Goal: Task Accomplishment & Management: Manage account settings

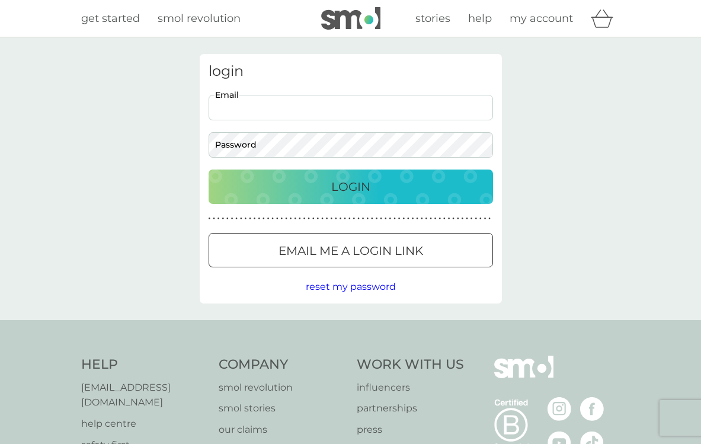
type input "[EMAIL_ADDRESS][DOMAIN_NAME]"
click at [350, 186] on button "Login" at bounding box center [350, 186] width 284 height 34
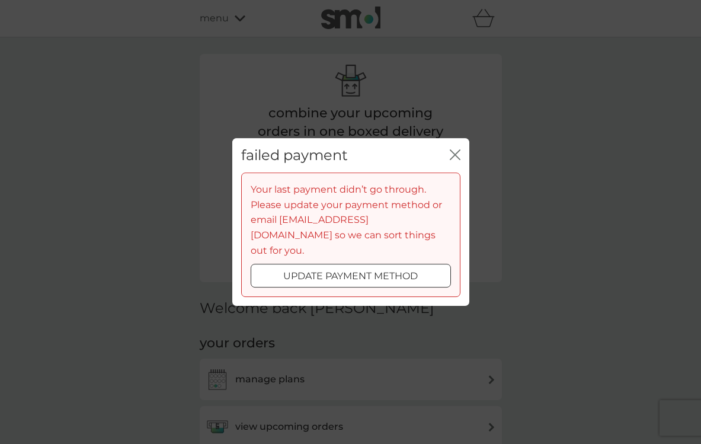
click at [454, 159] on icon "close" at bounding box center [455, 154] width 11 height 11
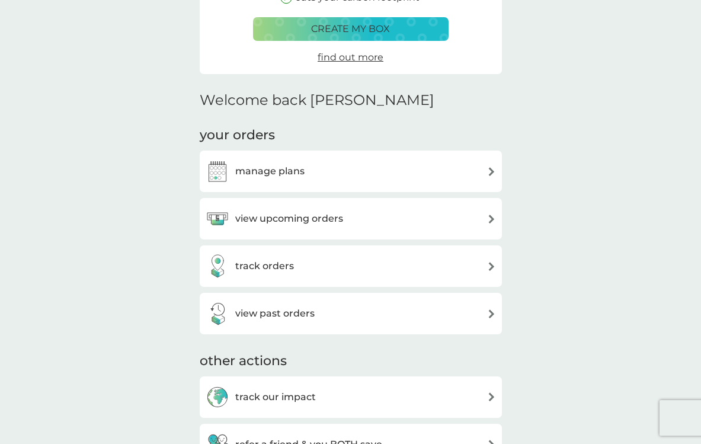
scroll to position [212, 0]
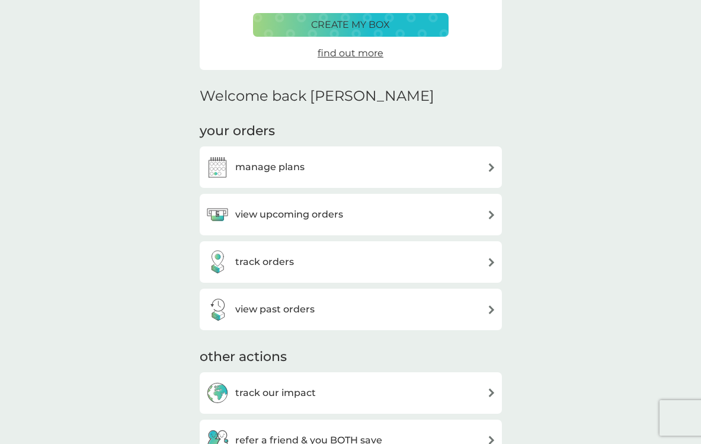
click at [495, 163] on img at bounding box center [491, 167] width 9 height 9
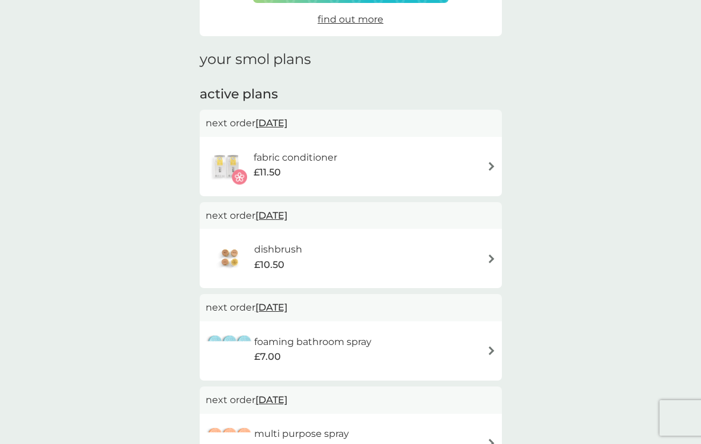
scroll to position [229, 0]
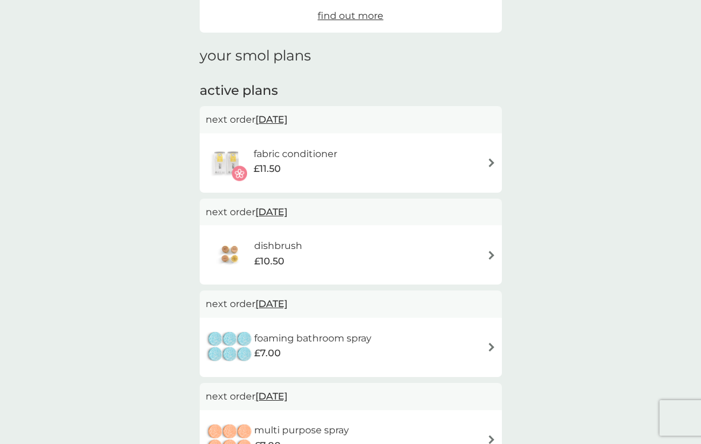
click at [495, 158] on img at bounding box center [491, 162] width 9 height 9
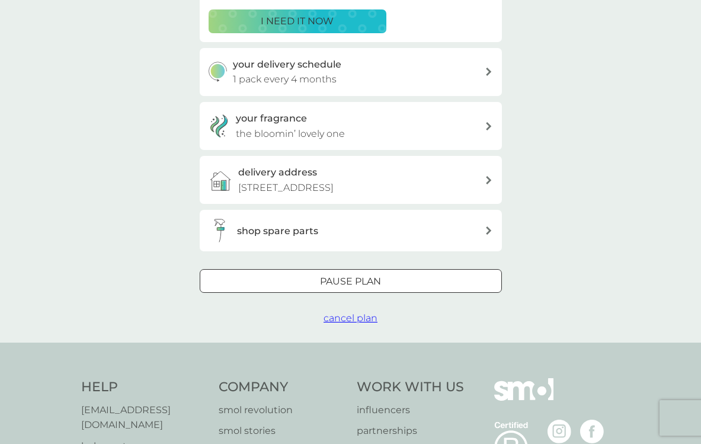
scroll to position [343, 0]
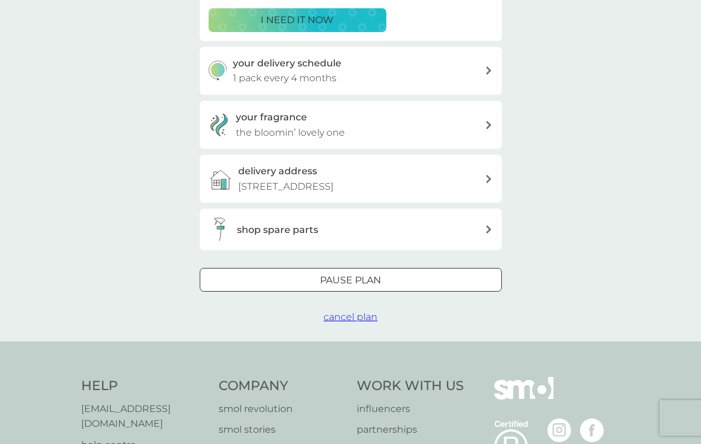
click at [357, 322] on span "cancel plan" at bounding box center [350, 316] width 54 height 11
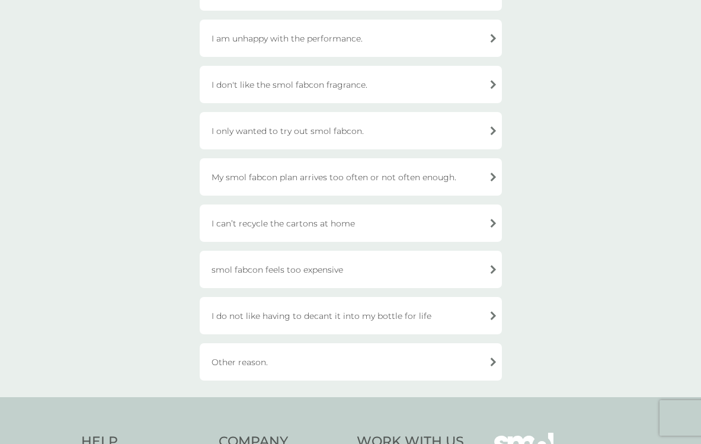
scroll to position [362, 0]
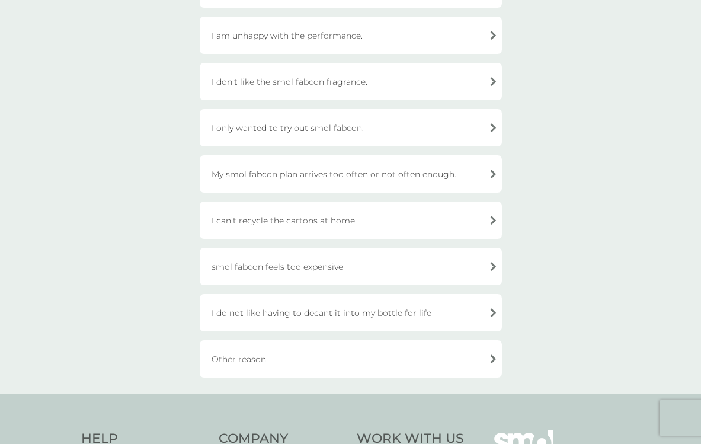
click at [387, 353] on div "Other reason." at bounding box center [351, 358] width 302 height 37
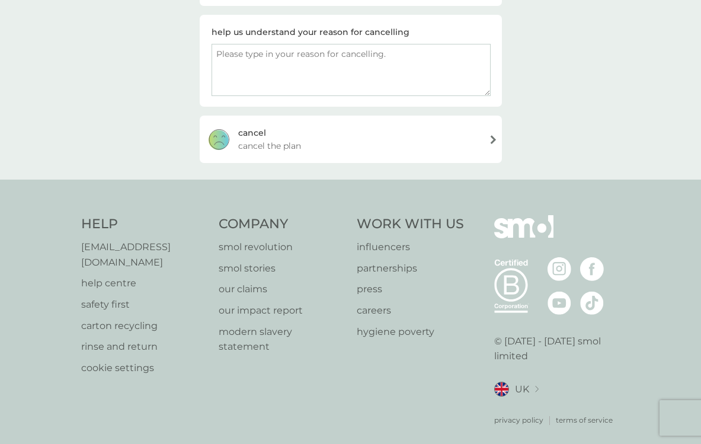
click at [290, 140] on span "cancel the plan" at bounding box center [269, 145] width 63 height 13
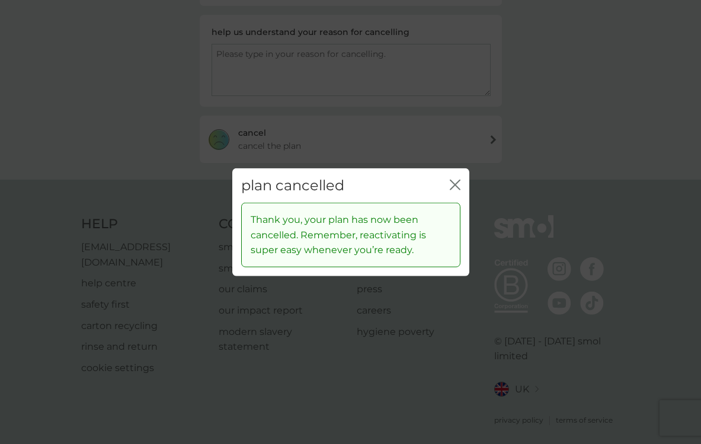
click at [459, 181] on icon "close" at bounding box center [457, 183] width 5 height 9
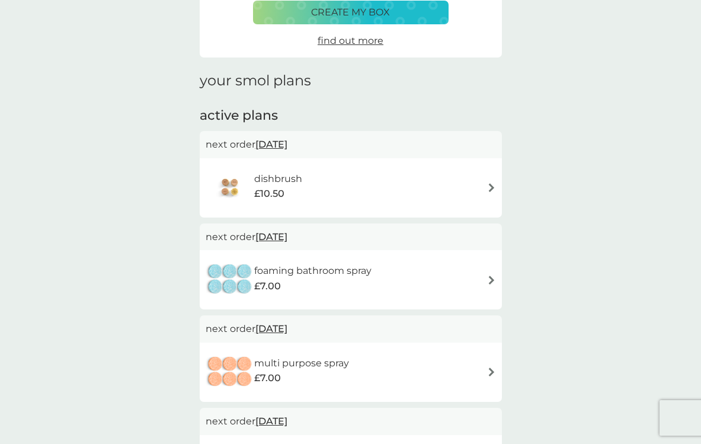
scroll to position [206, 0]
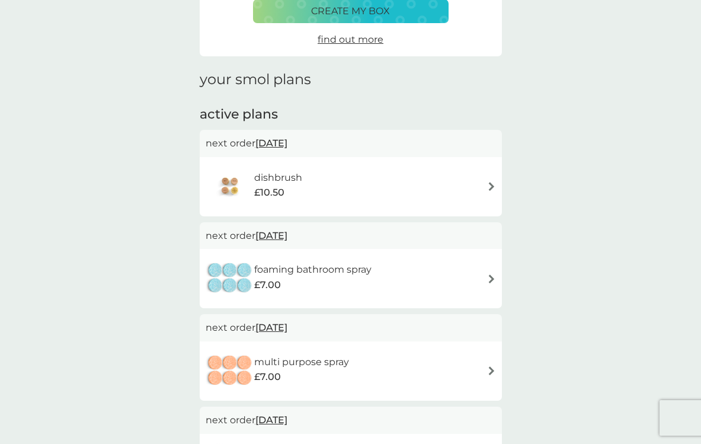
click at [487, 182] on img at bounding box center [491, 186] width 9 height 9
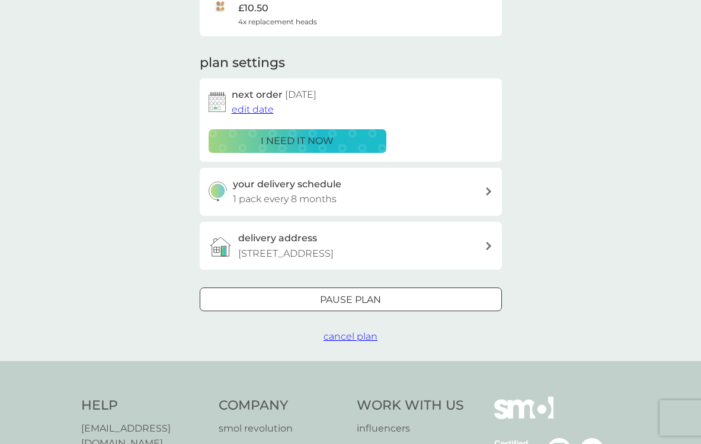
scroll to position [223, 0]
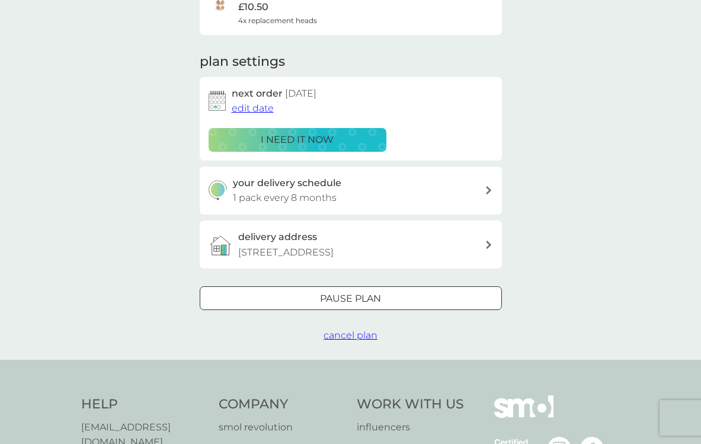
click at [361, 341] on span "cancel plan" at bounding box center [350, 334] width 54 height 11
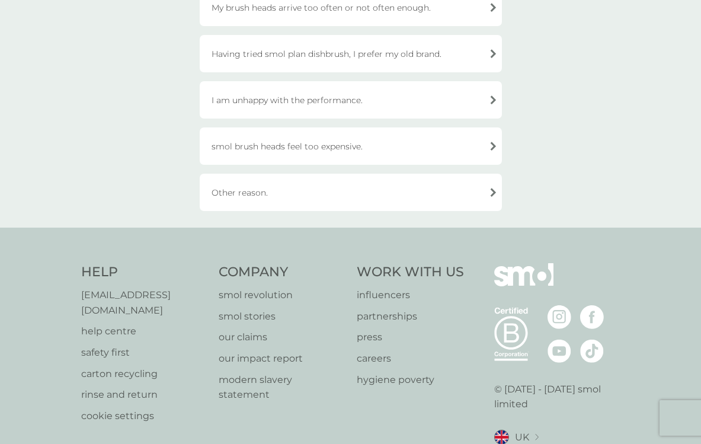
scroll to position [310, 0]
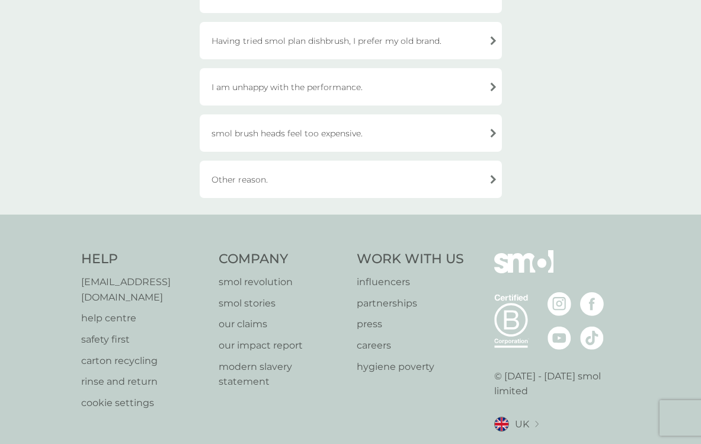
click at [351, 176] on div "Other reason." at bounding box center [351, 179] width 302 height 37
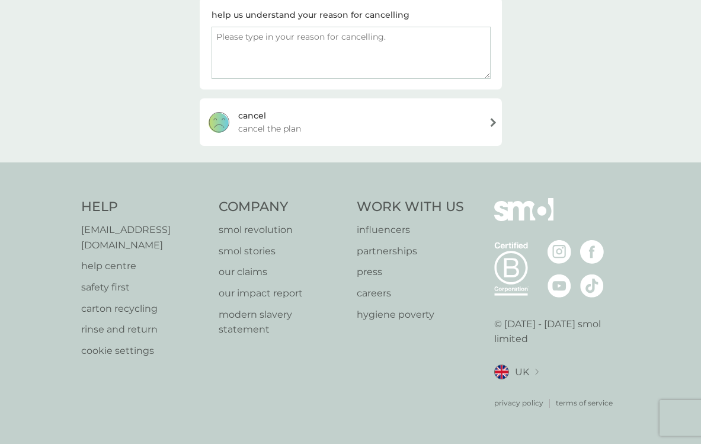
scroll to position [293, 0]
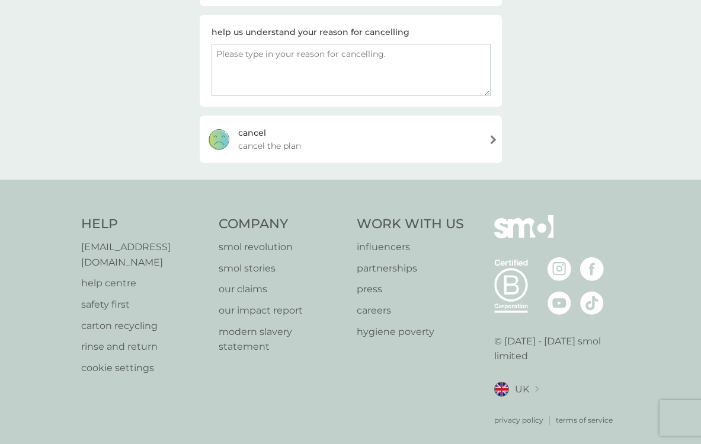
click at [343, 145] on div "[PERSON_NAME] the plan" at bounding box center [351, 139] width 302 height 47
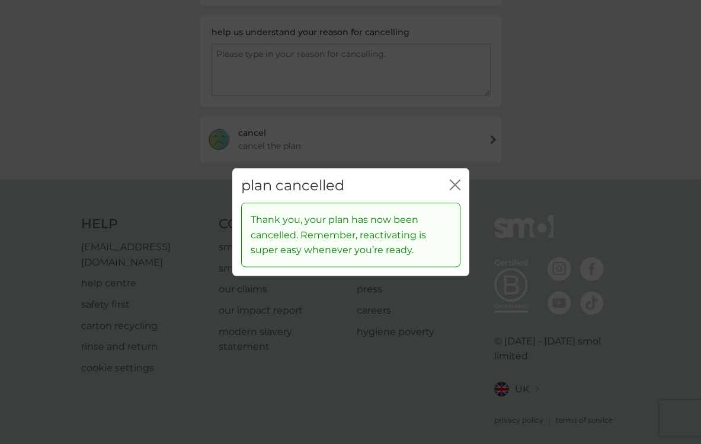
click at [454, 184] on icon "close" at bounding box center [455, 184] width 11 height 11
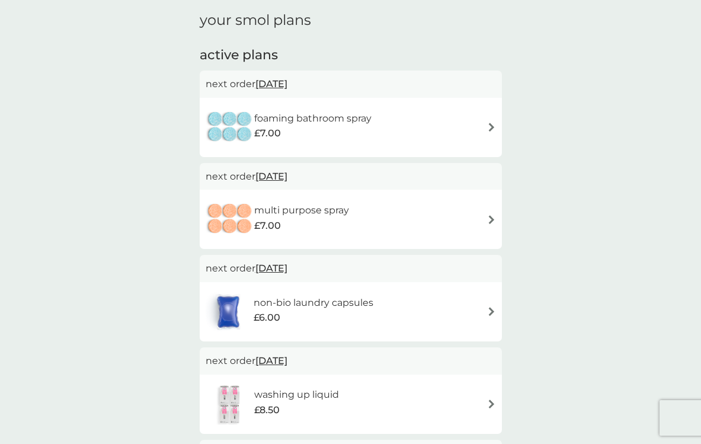
scroll to position [264, 0]
click at [493, 124] on img at bounding box center [491, 128] width 9 height 9
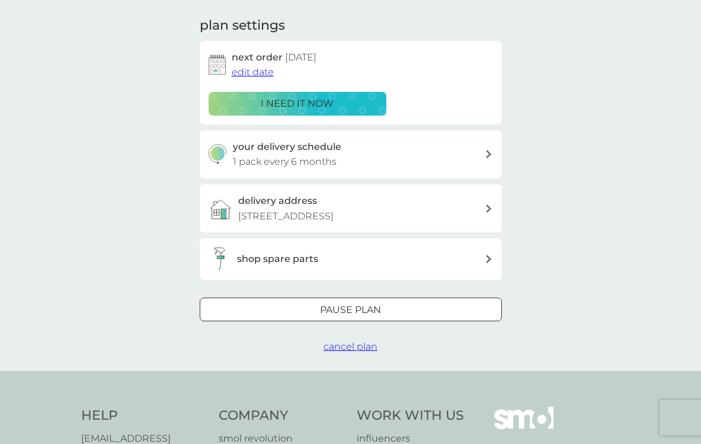
scroll to position [261, 0]
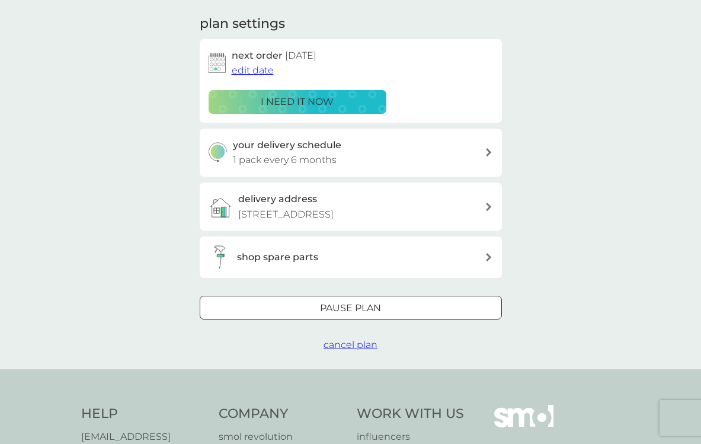
click at [361, 350] on span "cancel plan" at bounding box center [350, 344] width 54 height 11
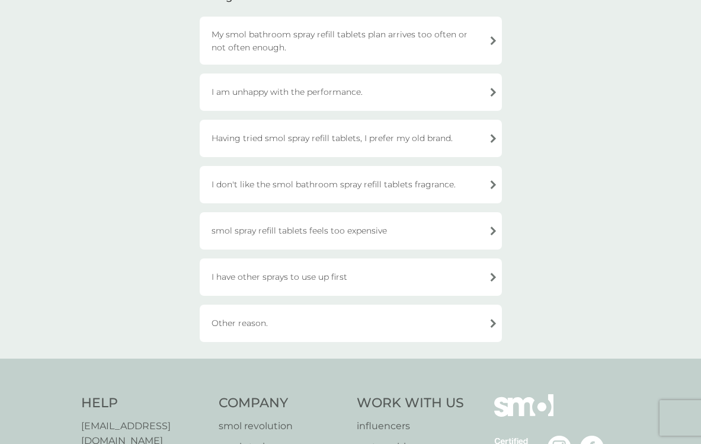
scroll to position [259, 0]
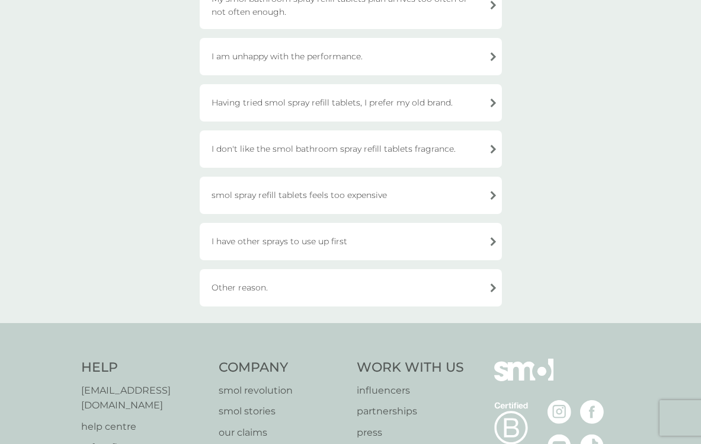
click at [378, 286] on div "Other reason." at bounding box center [351, 287] width 302 height 37
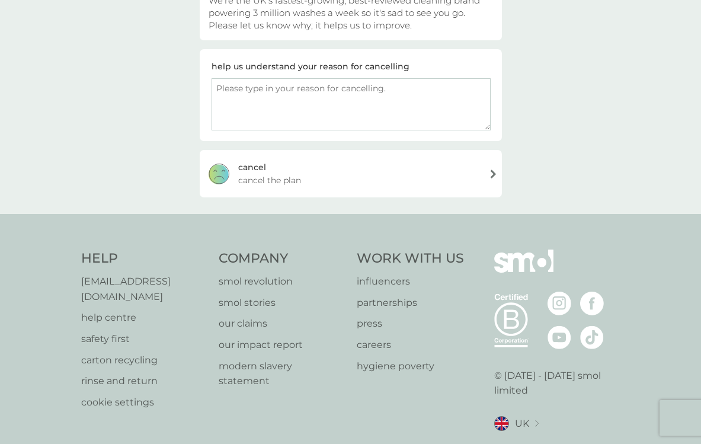
click at [430, 182] on div "[PERSON_NAME] the plan" at bounding box center [351, 173] width 302 height 47
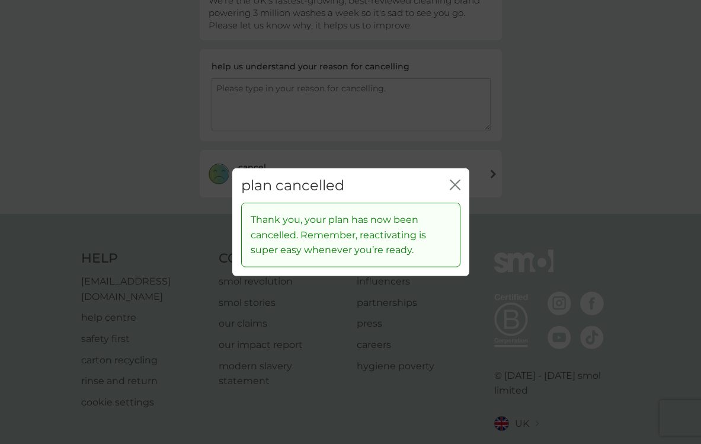
click at [457, 182] on icon "close" at bounding box center [457, 183] width 5 height 9
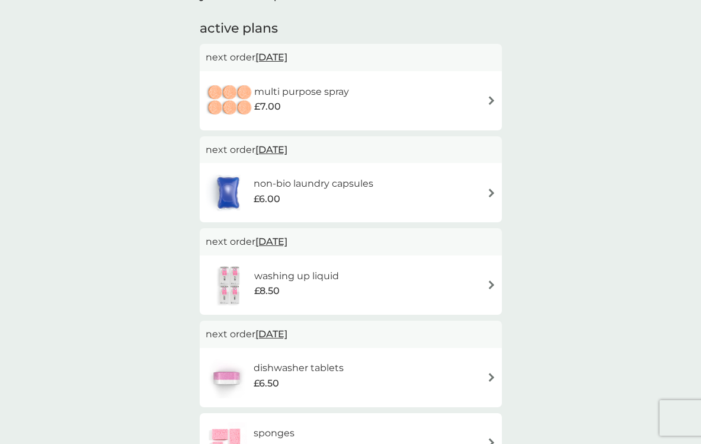
scroll to position [287, 0]
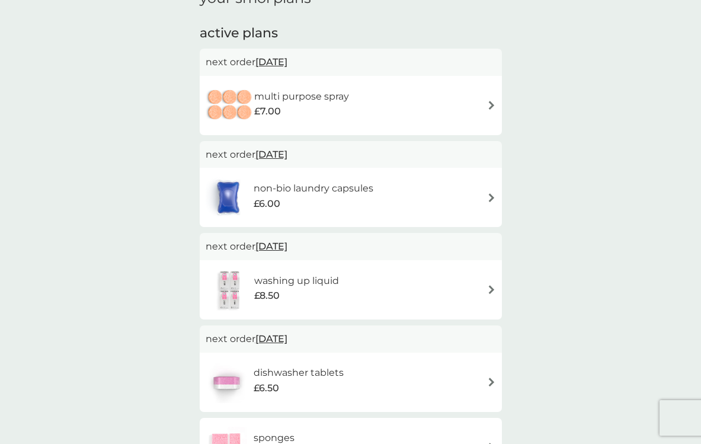
click at [490, 101] on img at bounding box center [491, 105] width 9 height 9
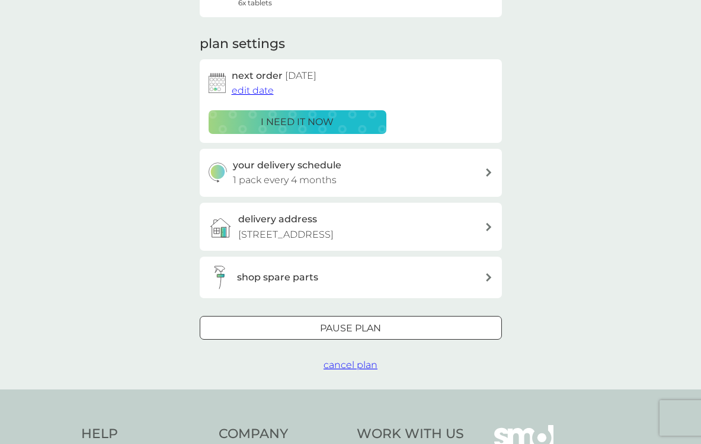
scroll to position [240, 0]
click at [352, 371] on span "cancel plan" at bounding box center [350, 365] width 54 height 11
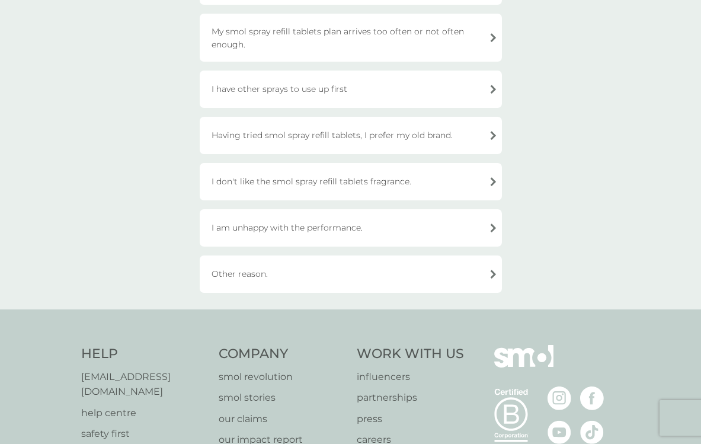
scroll to position [282, 0]
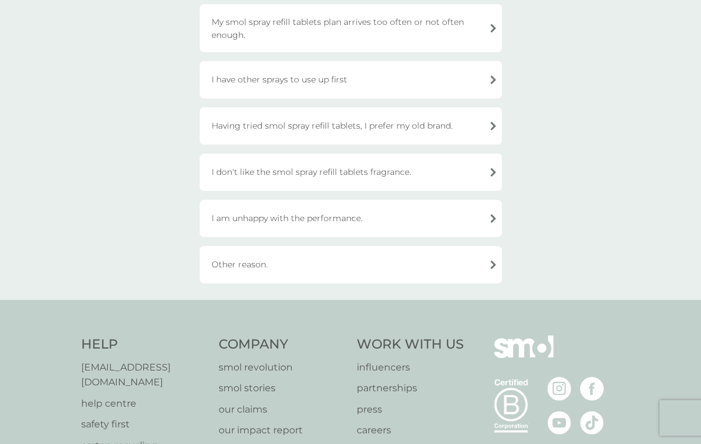
click at [357, 264] on div "Other reason." at bounding box center [351, 264] width 302 height 37
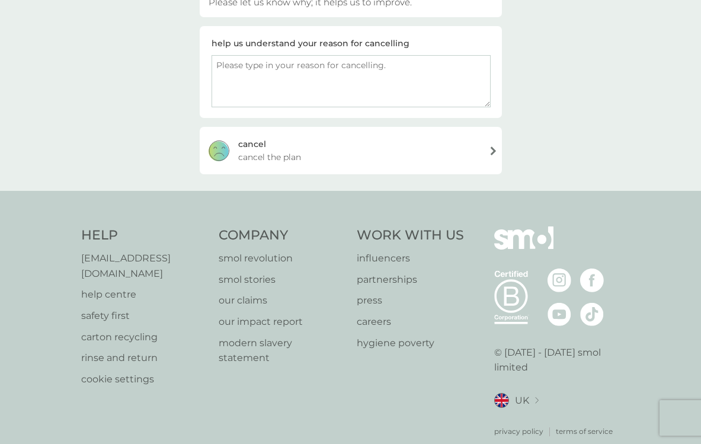
click at [392, 165] on div "[PERSON_NAME] the plan" at bounding box center [351, 150] width 302 height 47
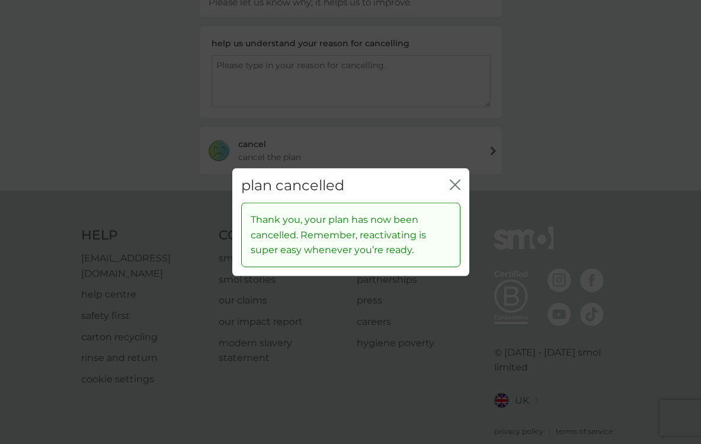
click at [454, 183] on icon "close" at bounding box center [455, 184] width 11 height 11
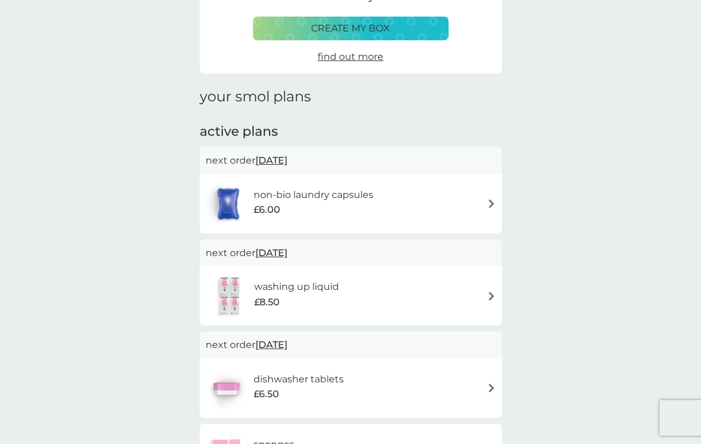
scroll to position [188, 0]
click at [490, 199] on img at bounding box center [491, 203] width 9 height 9
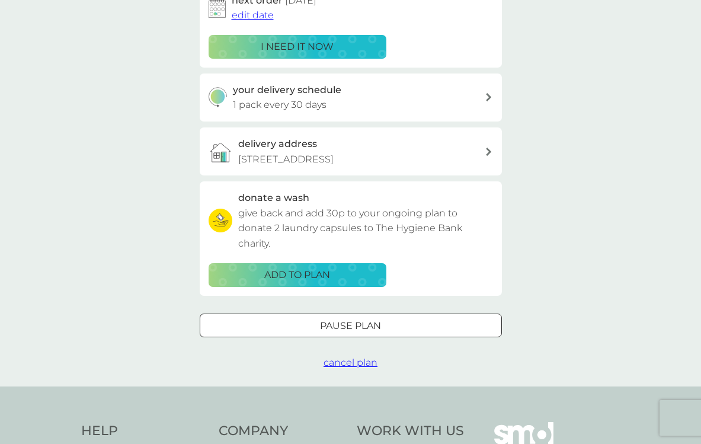
scroll to position [326, 0]
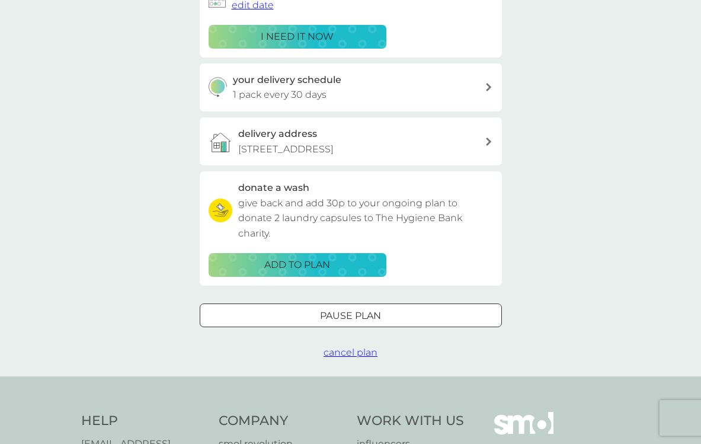
click at [351, 358] on span "cancel plan" at bounding box center [350, 352] width 54 height 11
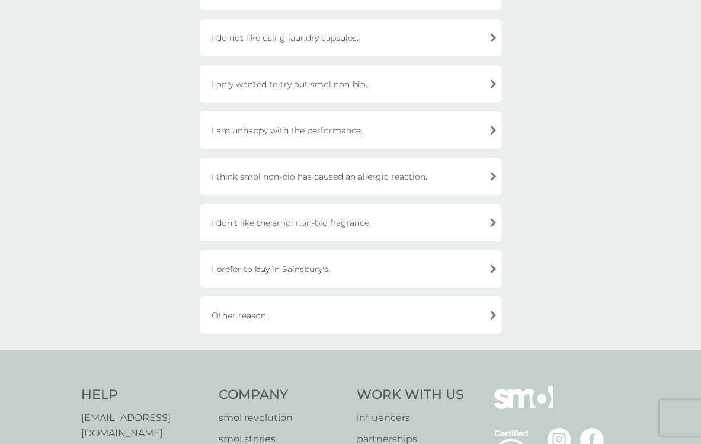
scroll to position [406, 0]
click at [355, 313] on div "Other reason." at bounding box center [351, 314] width 302 height 37
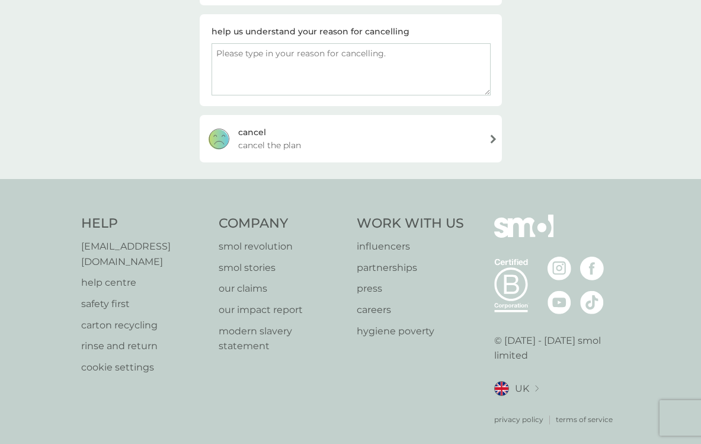
scroll to position [293, 0]
click at [335, 141] on div "[PERSON_NAME] the plan" at bounding box center [351, 139] width 302 height 47
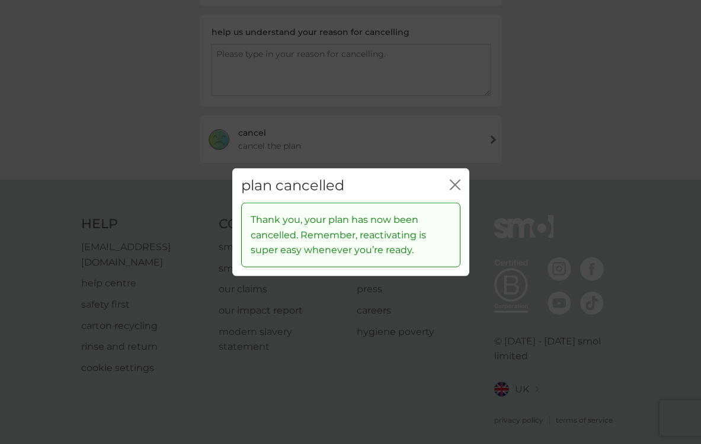
click at [456, 182] on icon "close" at bounding box center [455, 184] width 11 height 11
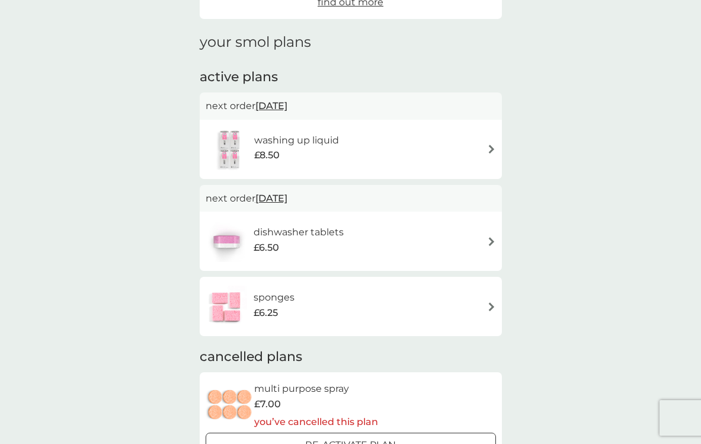
scroll to position [244, 0]
click at [490, 139] on div "washing up liquid £8.50" at bounding box center [351, 147] width 290 height 41
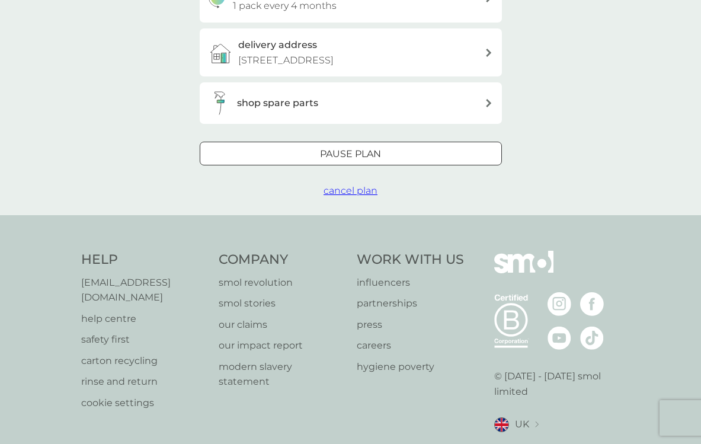
scroll to position [431, 0]
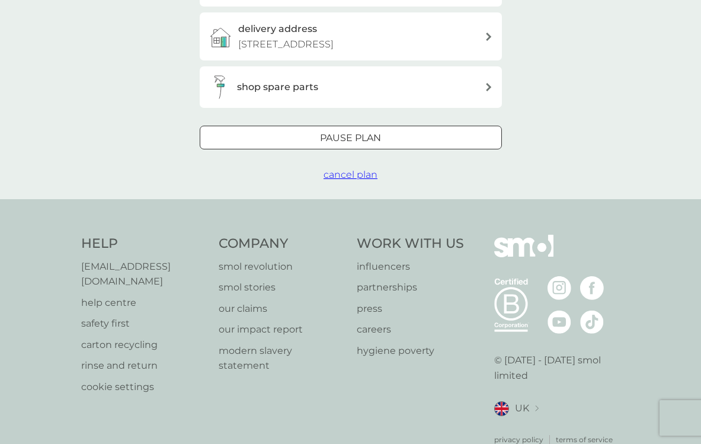
click at [346, 180] on span "cancel plan" at bounding box center [350, 174] width 54 height 11
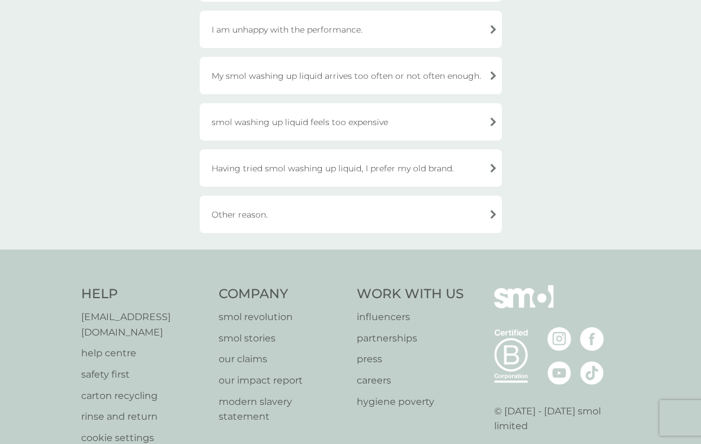
scroll to position [419, 0]
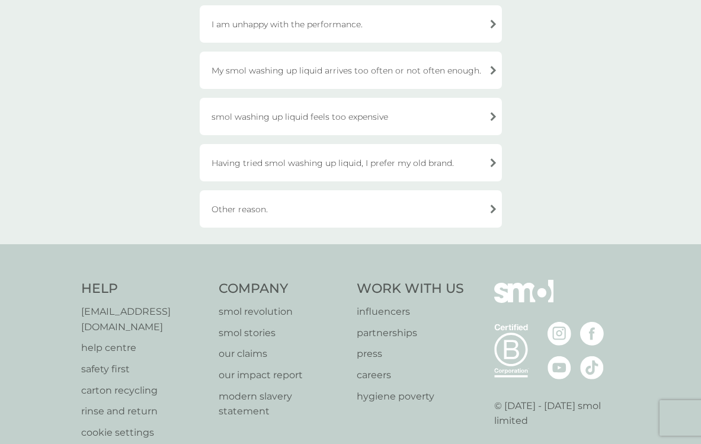
click at [345, 203] on div "Other reason." at bounding box center [351, 208] width 302 height 37
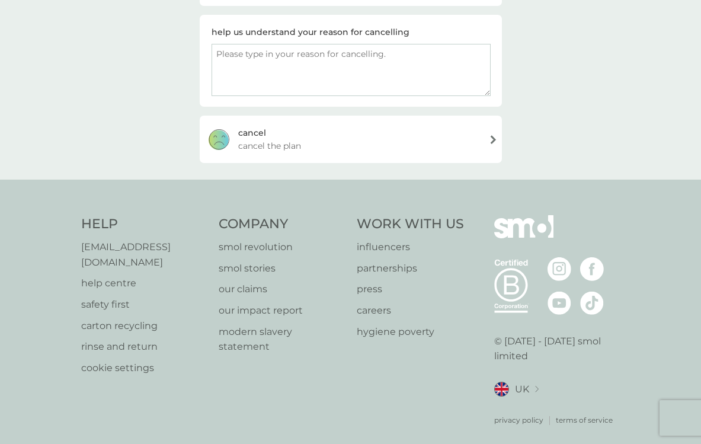
click at [360, 140] on div "[PERSON_NAME] the plan" at bounding box center [351, 139] width 302 height 47
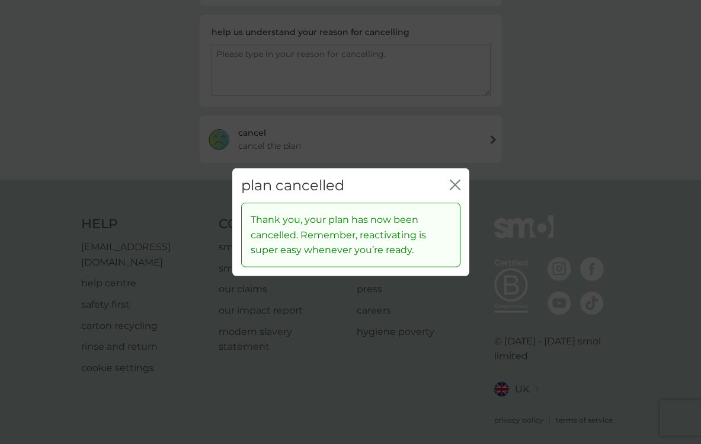
click at [456, 185] on icon "close" at bounding box center [455, 184] width 11 height 11
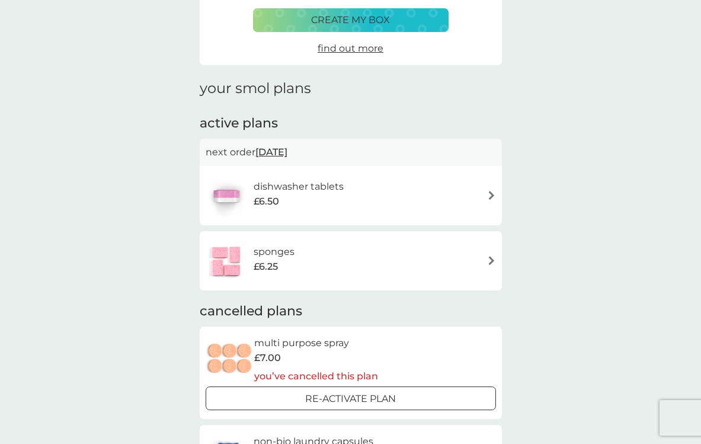
scroll to position [182, 0]
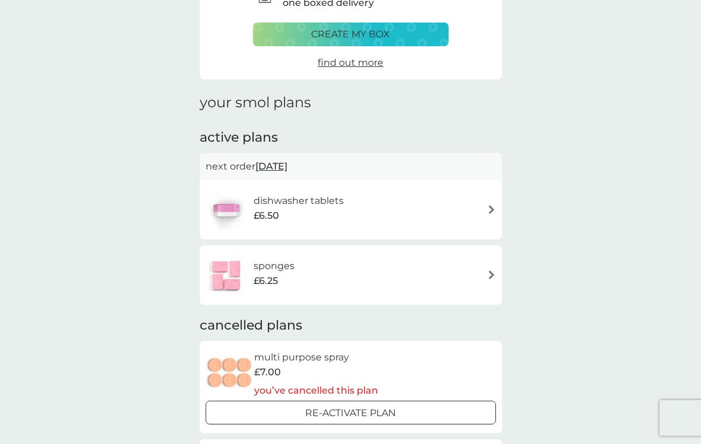
click at [489, 200] on div "dishwasher tablets £6.50" at bounding box center [351, 209] width 290 height 41
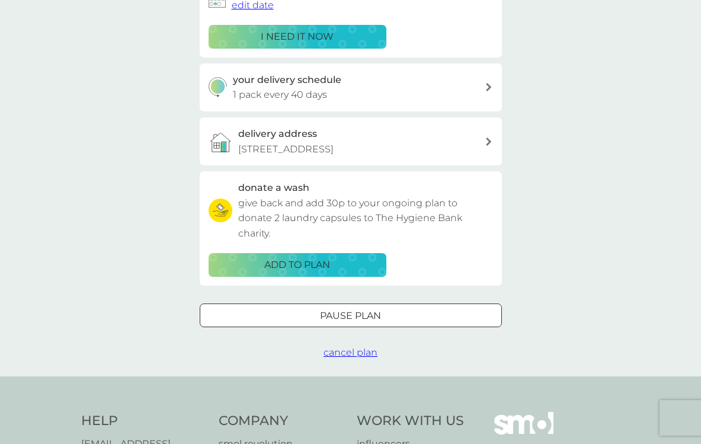
scroll to position [327, 0]
click at [345, 357] on span "cancel plan" at bounding box center [350, 351] width 54 height 11
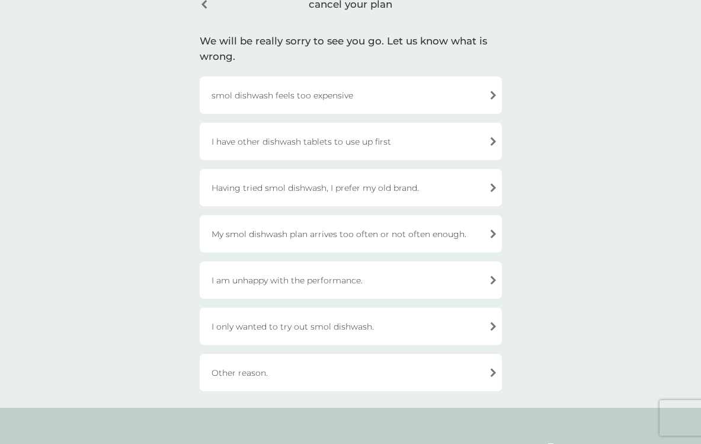
scroll to position [167, 0]
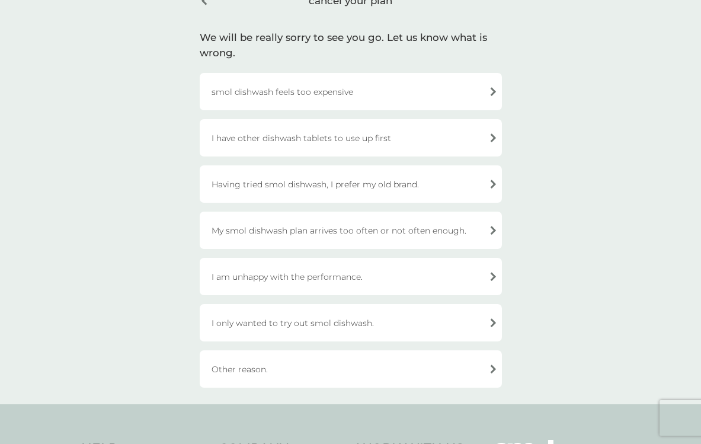
click at [340, 369] on div "Other reason." at bounding box center [351, 368] width 302 height 37
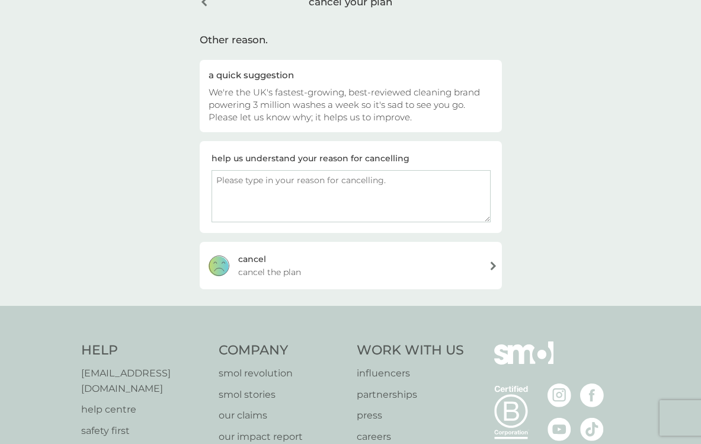
click at [353, 268] on div "[PERSON_NAME] the plan" at bounding box center [351, 265] width 302 height 47
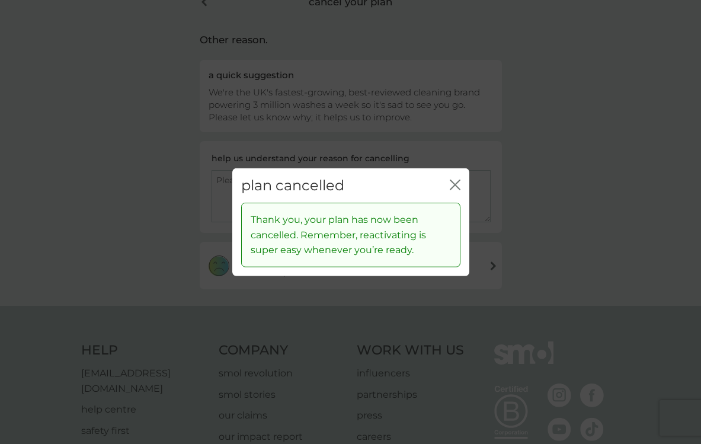
click at [453, 182] on icon "close" at bounding box center [455, 184] width 11 height 11
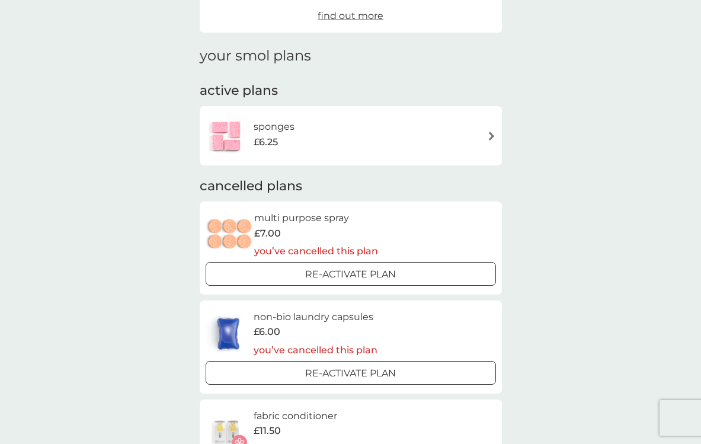
scroll to position [230, 0]
click at [448, 136] on div "sponges £6.25" at bounding box center [351, 134] width 290 height 41
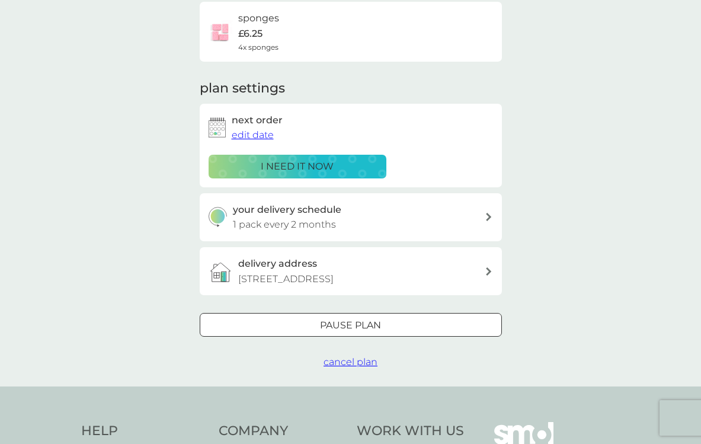
scroll to position [198, 0]
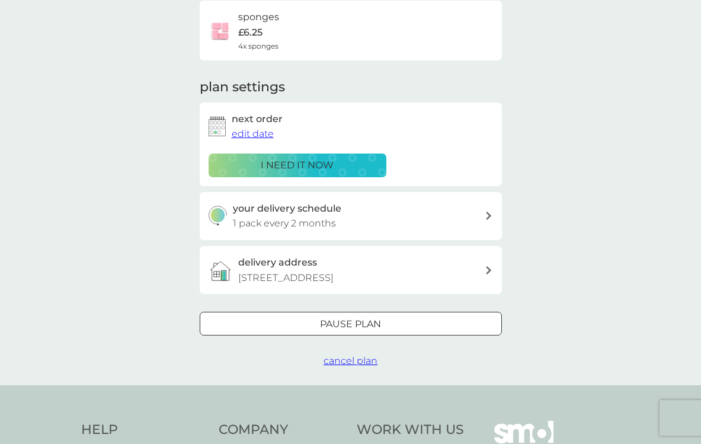
click at [355, 366] on span "cancel plan" at bounding box center [350, 360] width 54 height 11
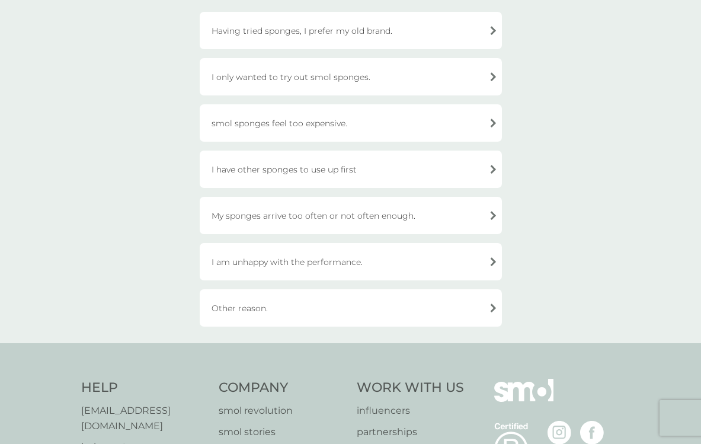
scroll to position [246, 0]
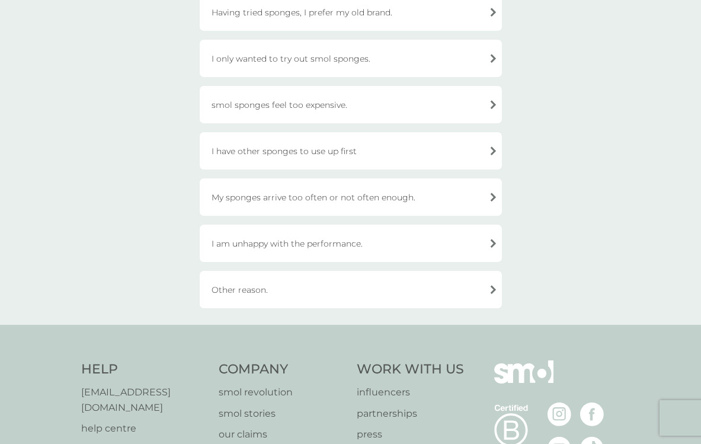
click at [355, 287] on div "Other reason." at bounding box center [351, 289] width 302 height 37
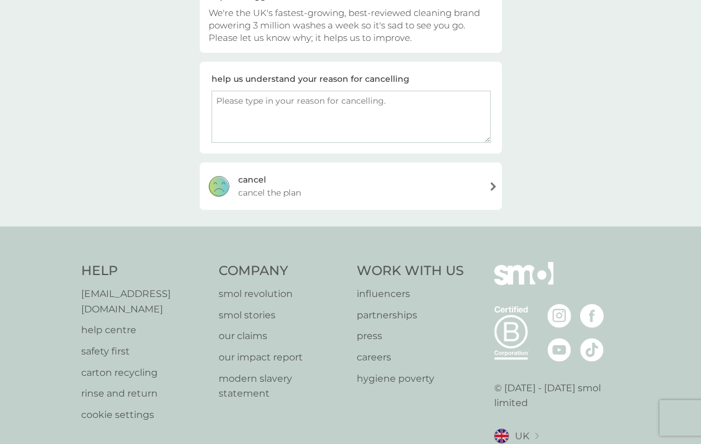
click at [353, 178] on div "[PERSON_NAME] the plan" at bounding box center [351, 185] width 302 height 47
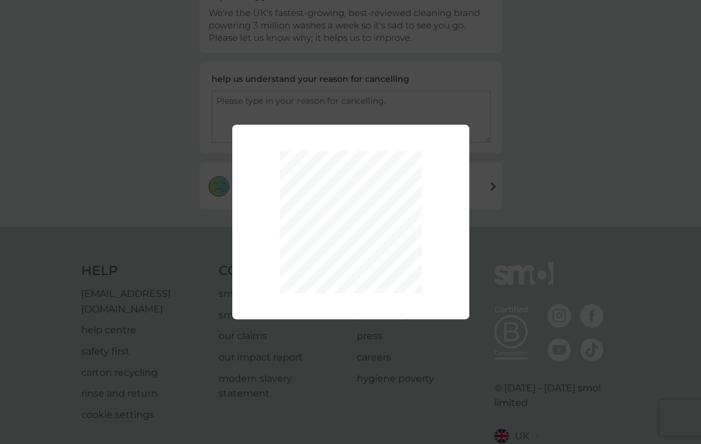
scroll to position [194, 0]
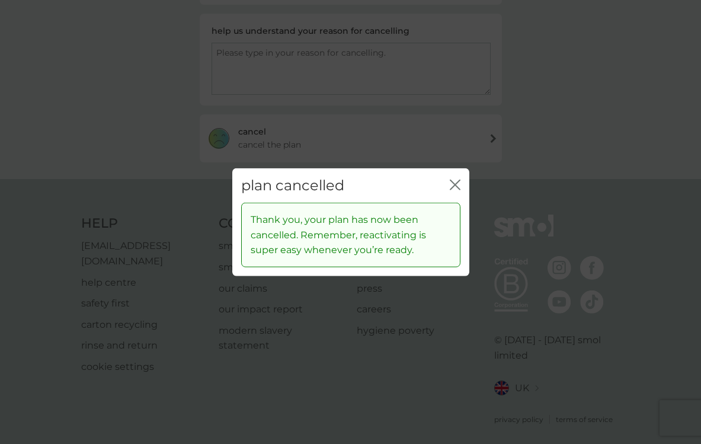
click at [455, 180] on icon "close" at bounding box center [455, 184] width 11 height 11
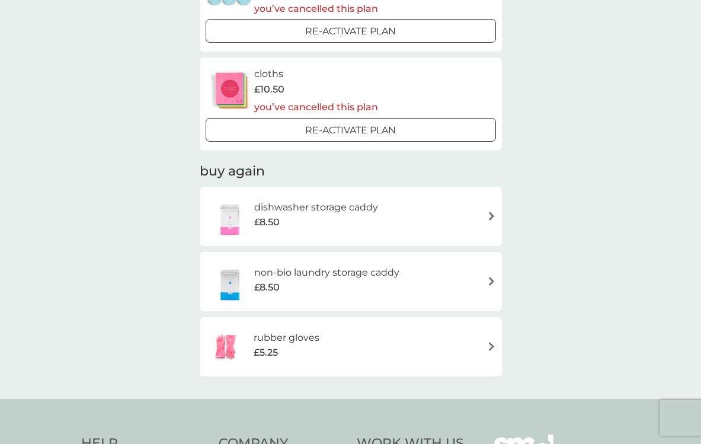
scroll to position [1179, 0]
click at [492, 210] on img at bounding box center [491, 214] width 9 height 9
